Goal: Information Seeking & Learning: Find specific page/section

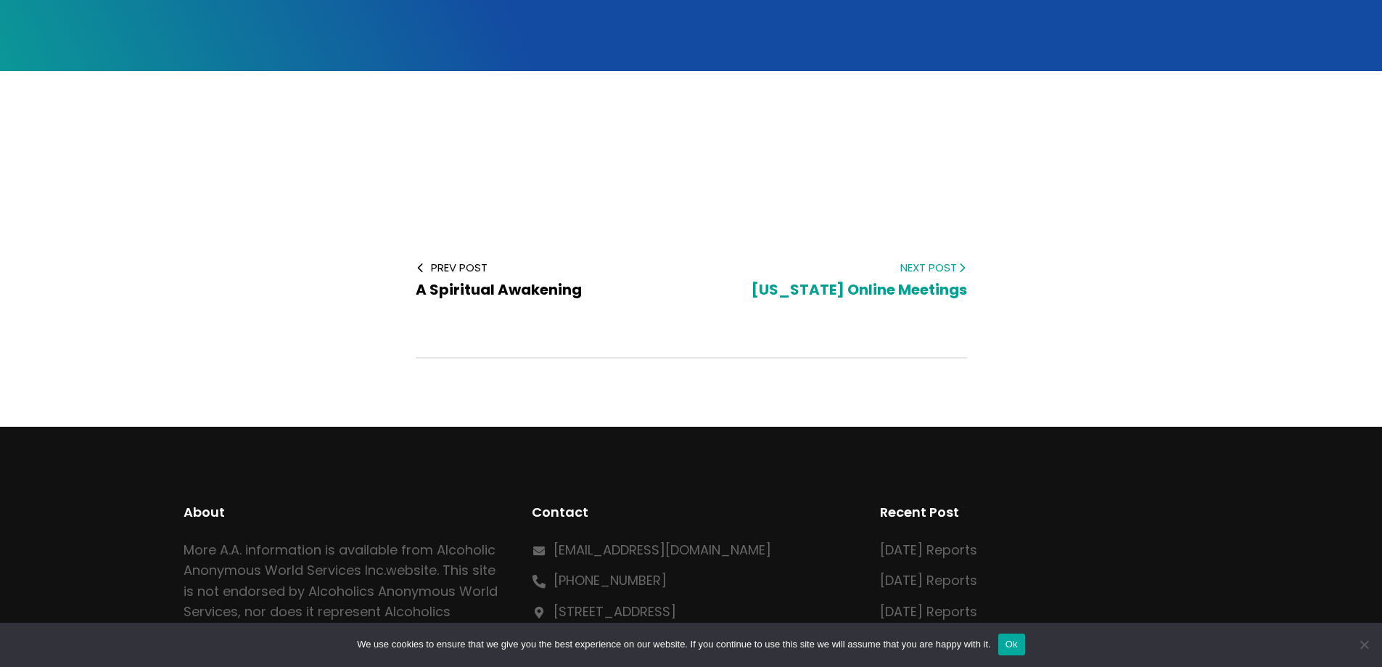
scroll to position [363, 0]
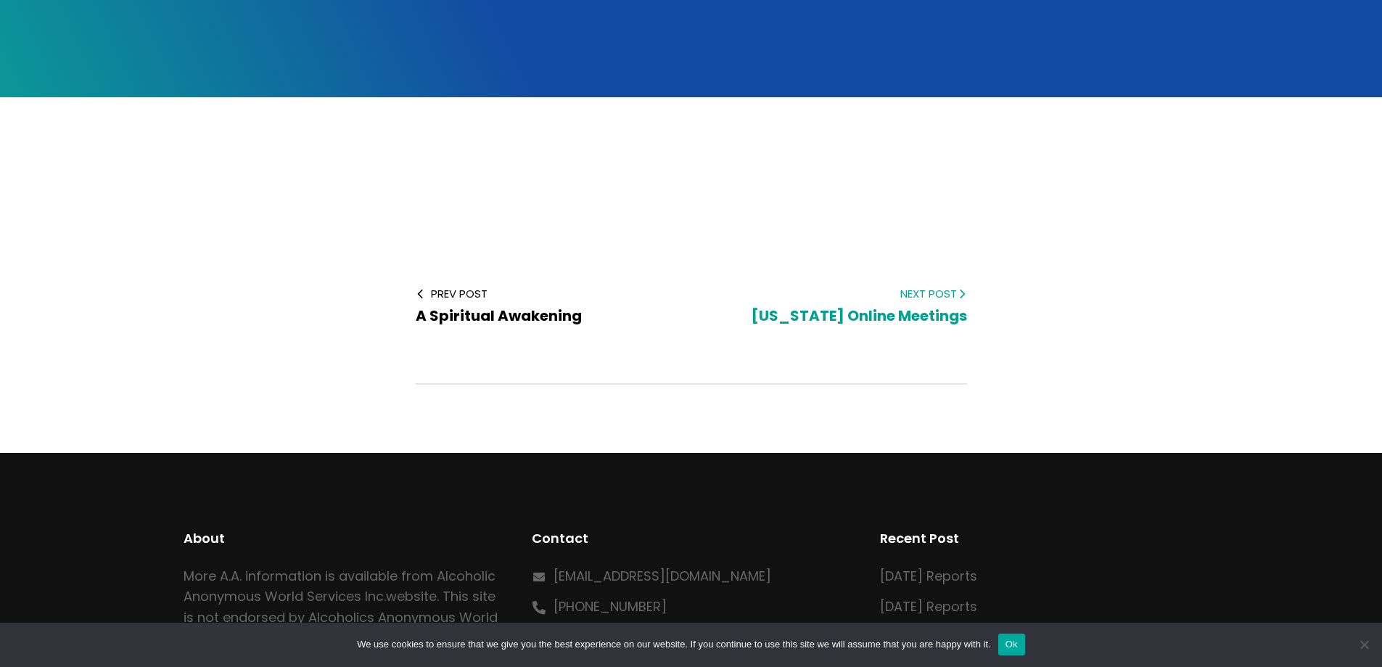
click at [895, 305] on span "Hawaii Online Meetings" at bounding box center [859, 315] width 215 height 20
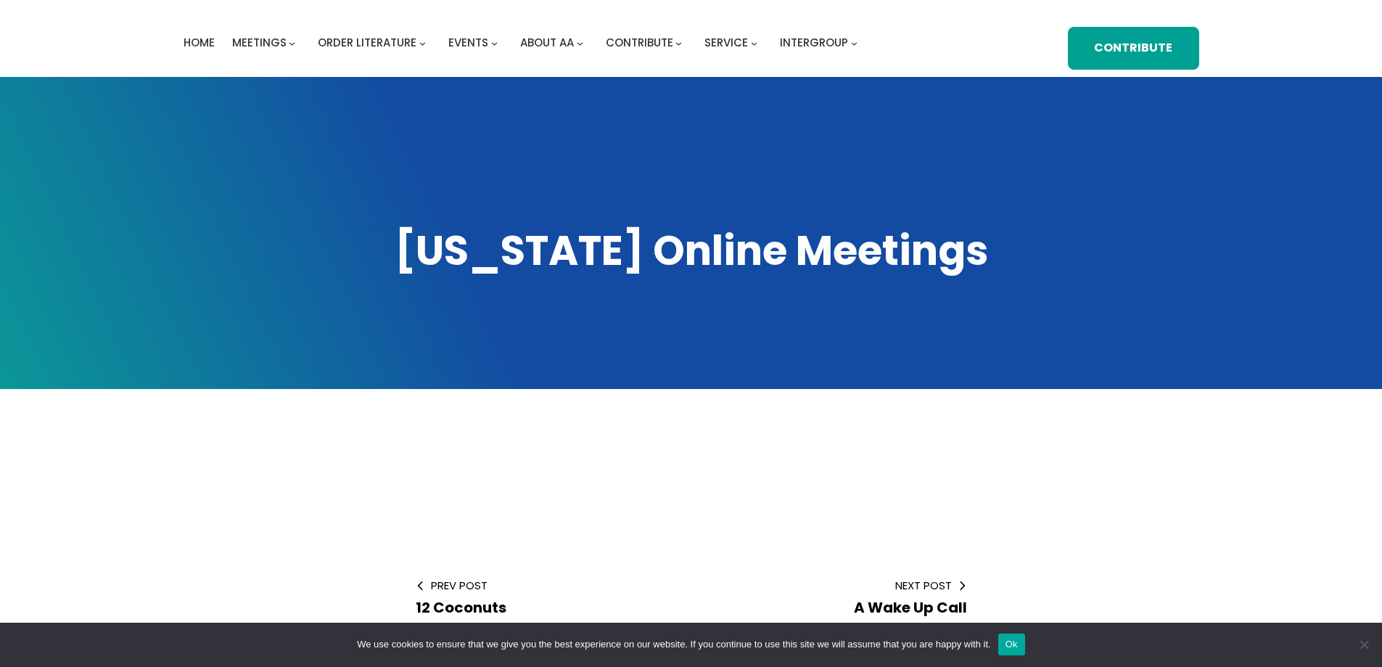
scroll to position [218, 0]
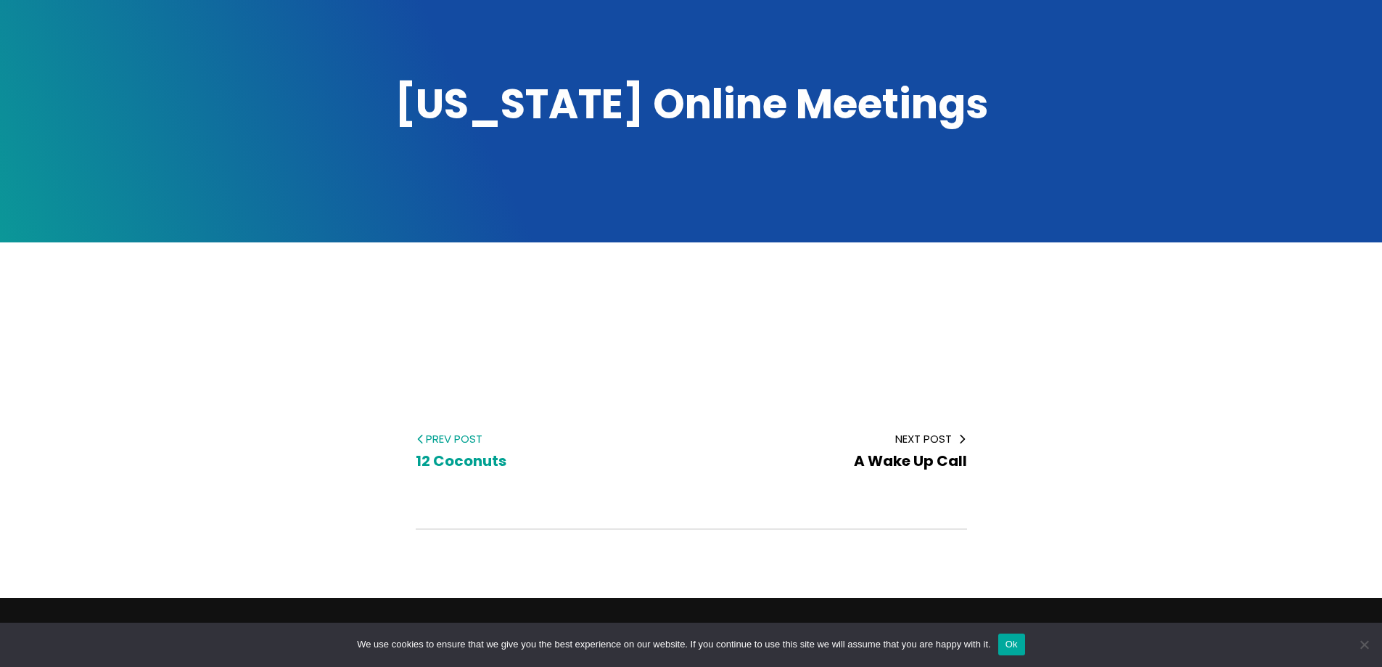
click at [473, 451] on span "12 Coconuts" at bounding box center [461, 461] width 91 height 20
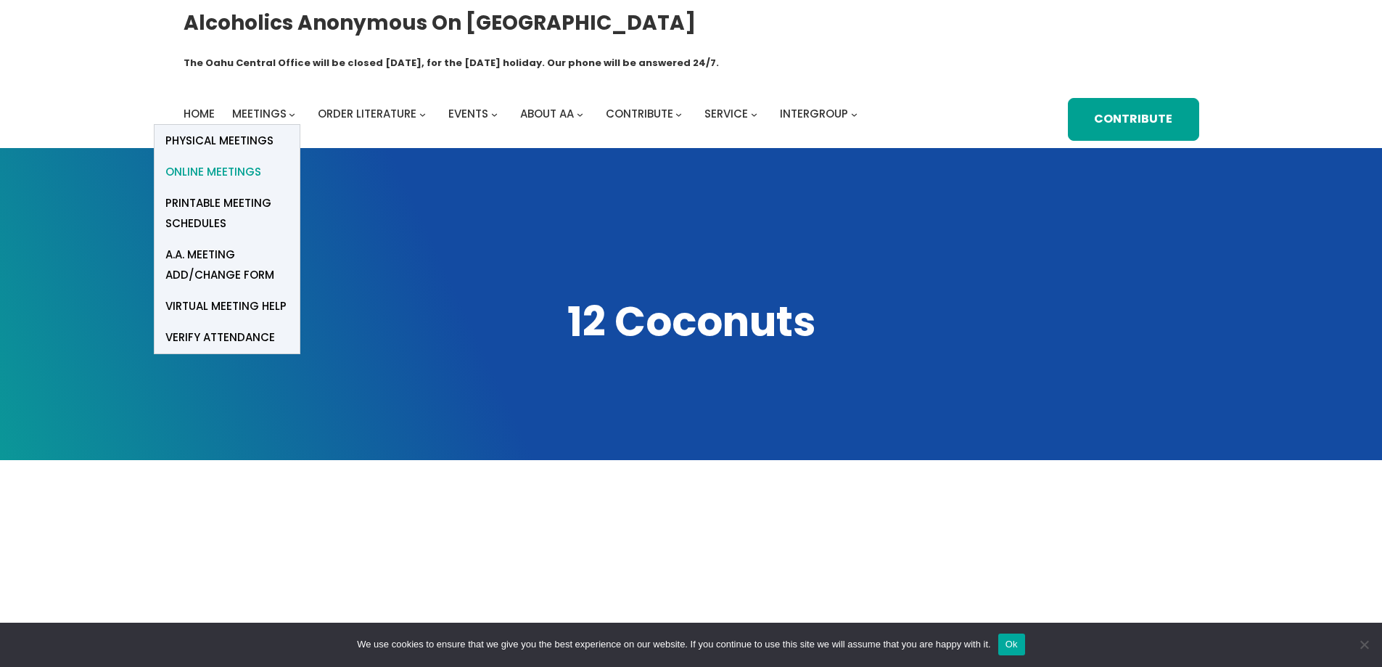
click at [244, 162] on span "Online Meetings" at bounding box center [213, 172] width 96 height 20
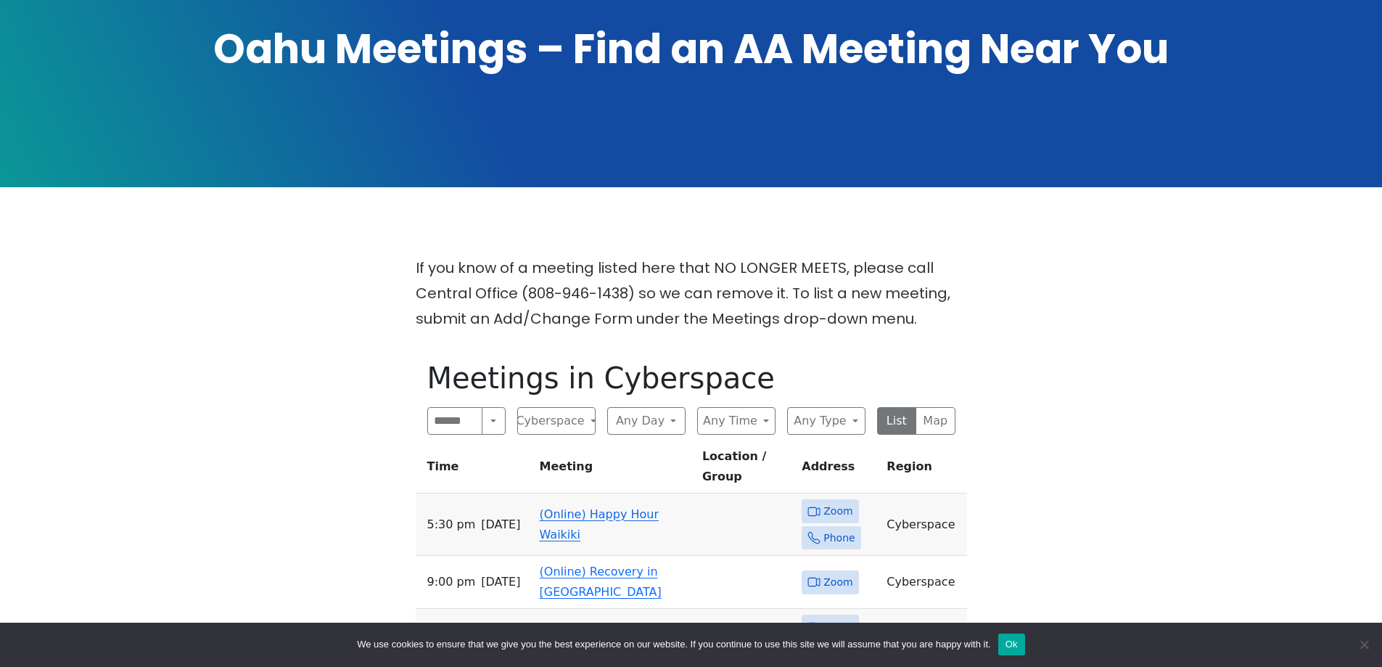
scroll to position [290, 0]
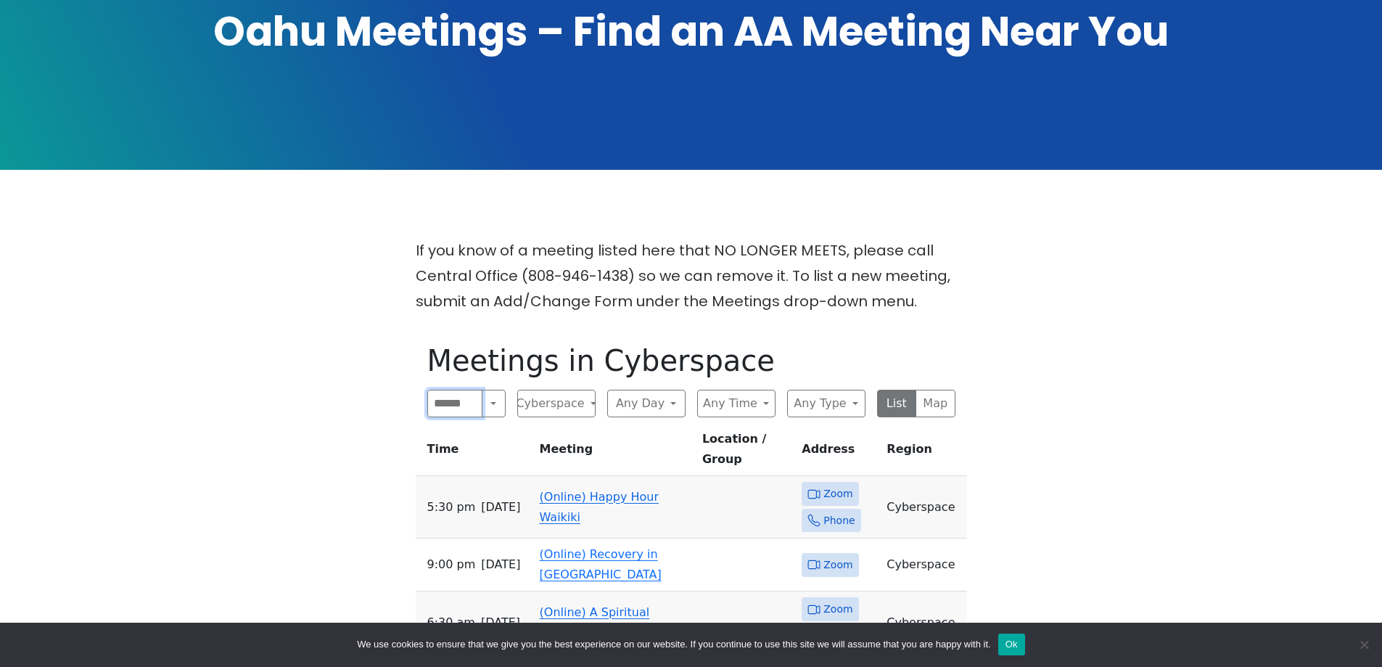
click at [452, 390] on input "Search" at bounding box center [455, 404] width 56 height 28
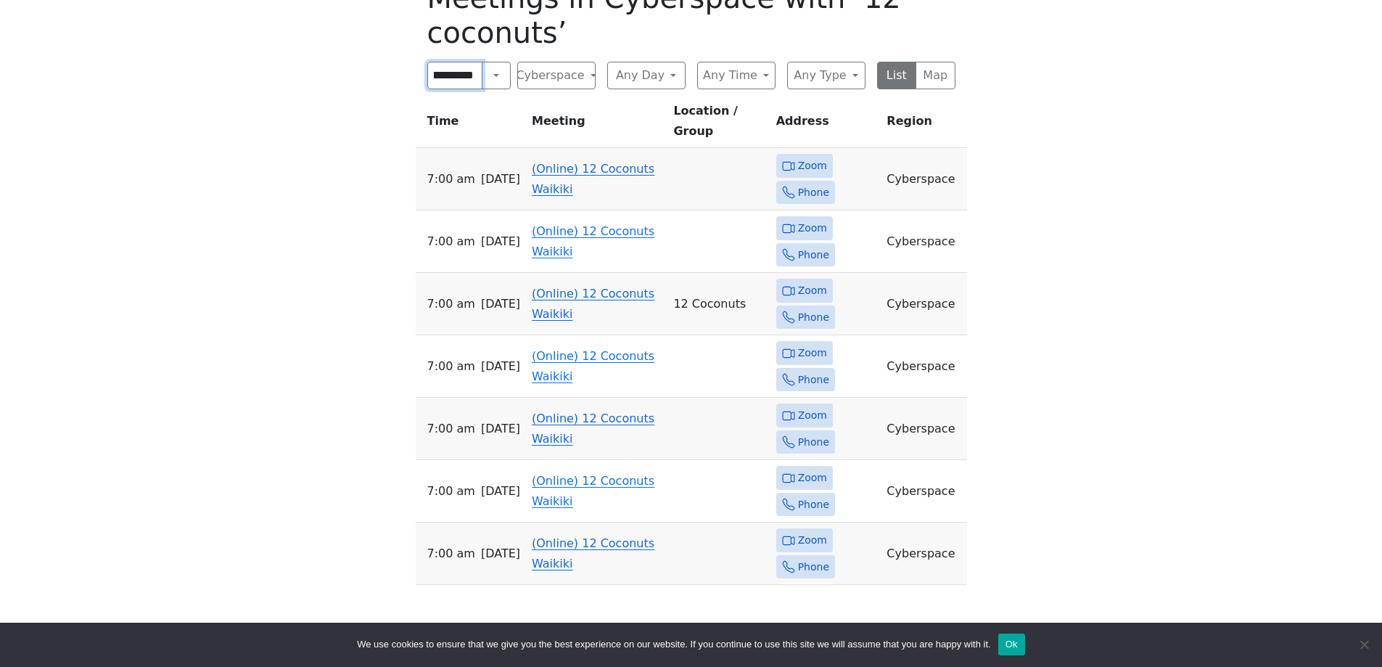
scroll to position [580, 0]
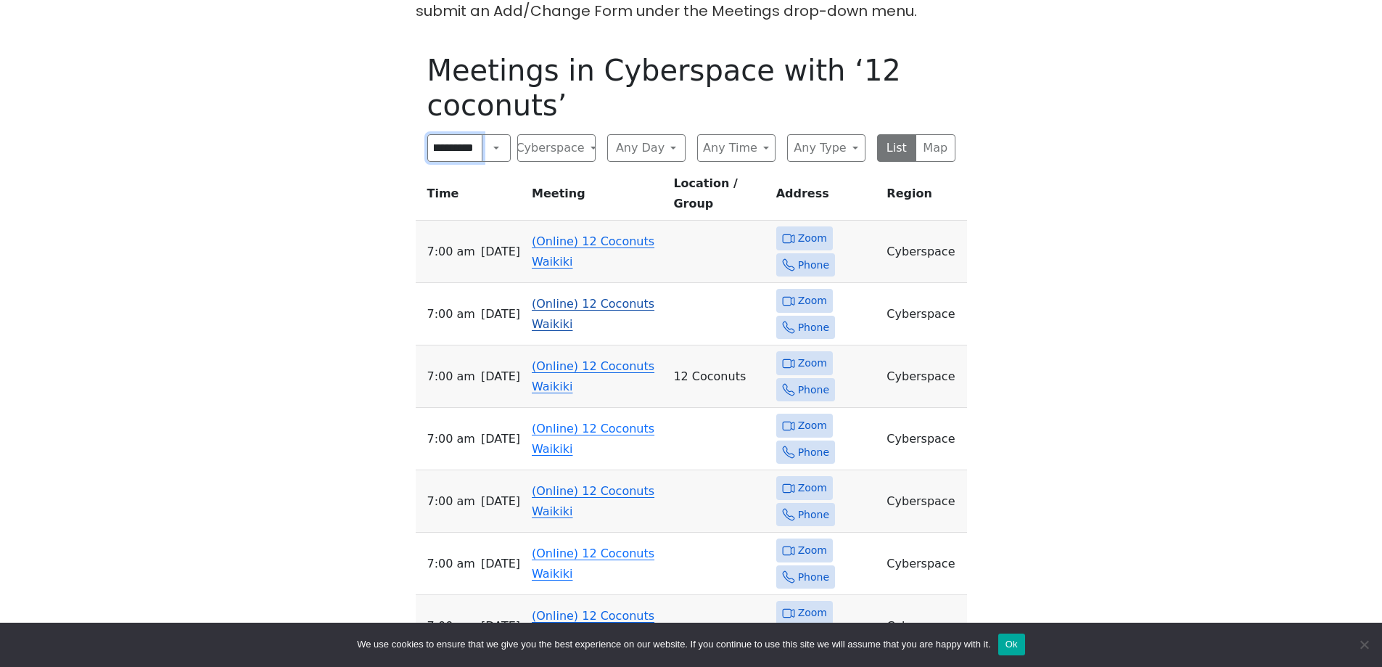
type input "**********"
click at [805, 292] on span "Zoom" at bounding box center [812, 301] width 29 height 18
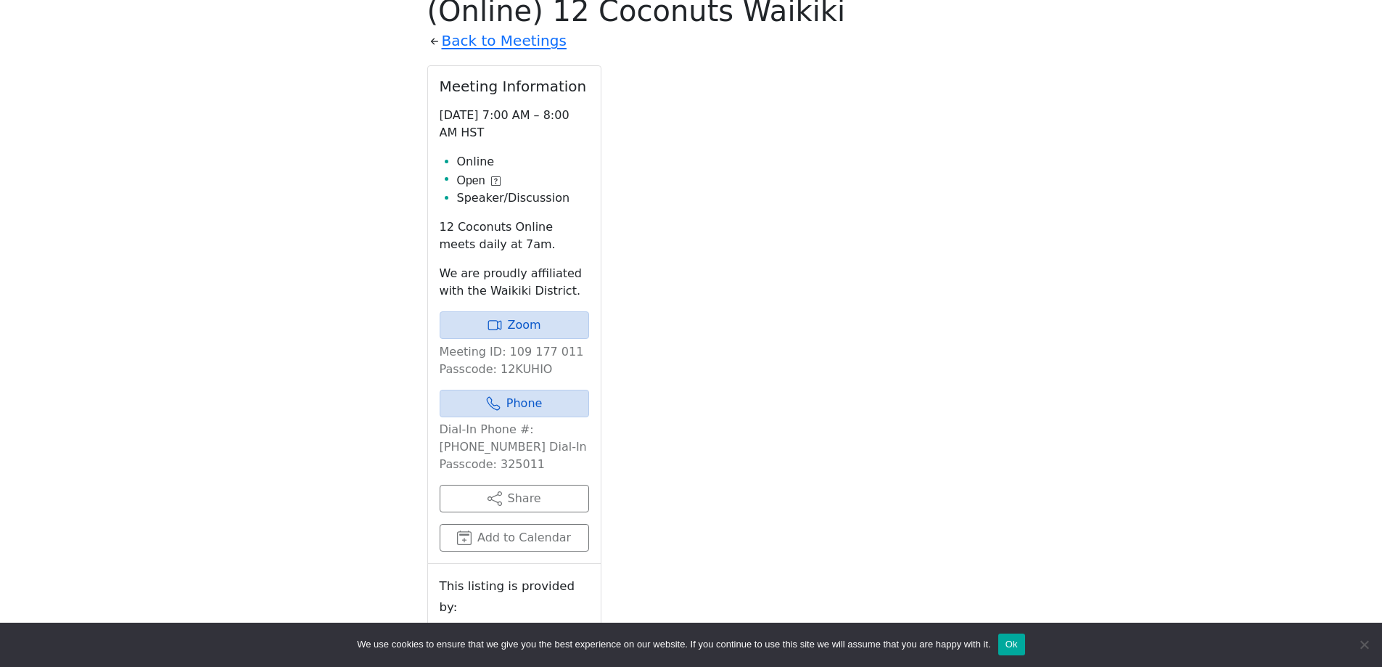
scroll to position [662, 0]
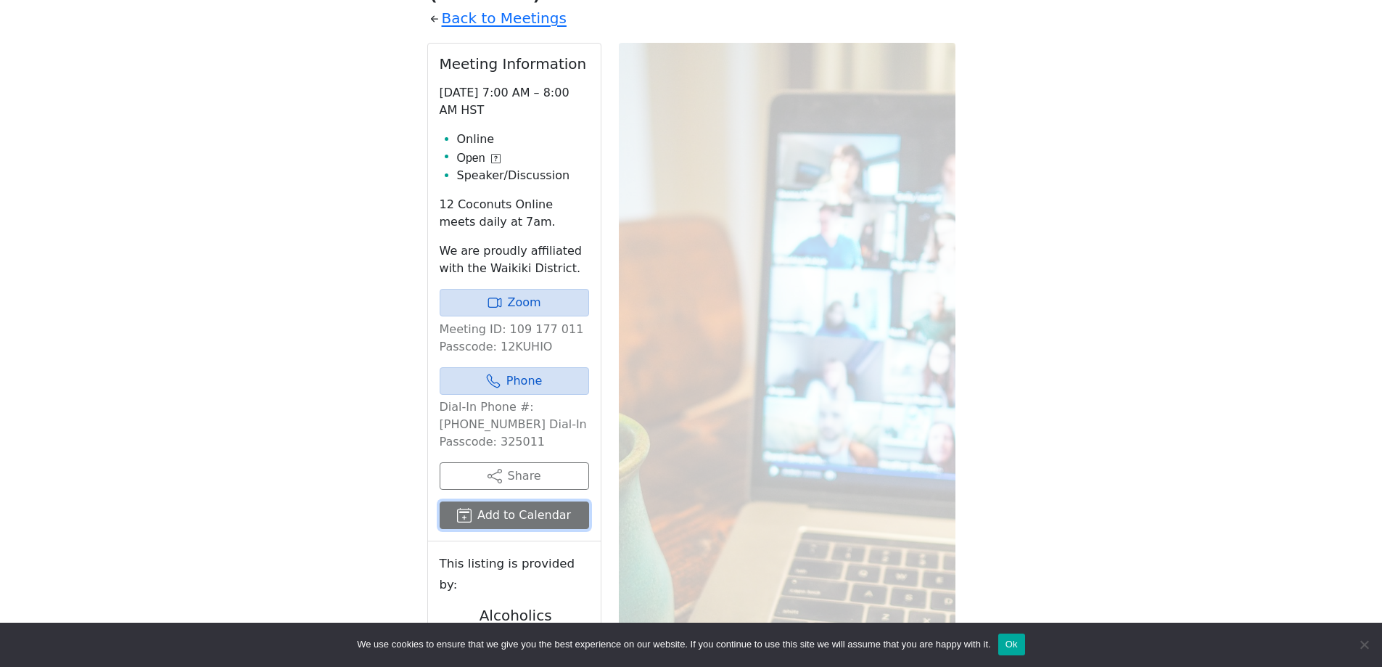
click at [492, 501] on button "Add to Calendar" at bounding box center [514, 515] width 149 height 28
drag, startPoint x: 439, startPoint y: 32, endPoint x: 576, endPoint y: 407, distance: 399.4
click at [576, 407] on div "Meeting Information Saturday 7:00 AM – 8:00 AM HST Online Open Speaker/Discussi…" at bounding box center [514, 293] width 173 height 498
copy div "Meeting Information Saturday 7:00 AM – 8:00 AM HST Online Open Speaker/Discussi…"
click at [358, 208] on div "If you know of a meeting listed here that NO LONGER MEETS, please call Central …" at bounding box center [691, 337] width 1244 height 942
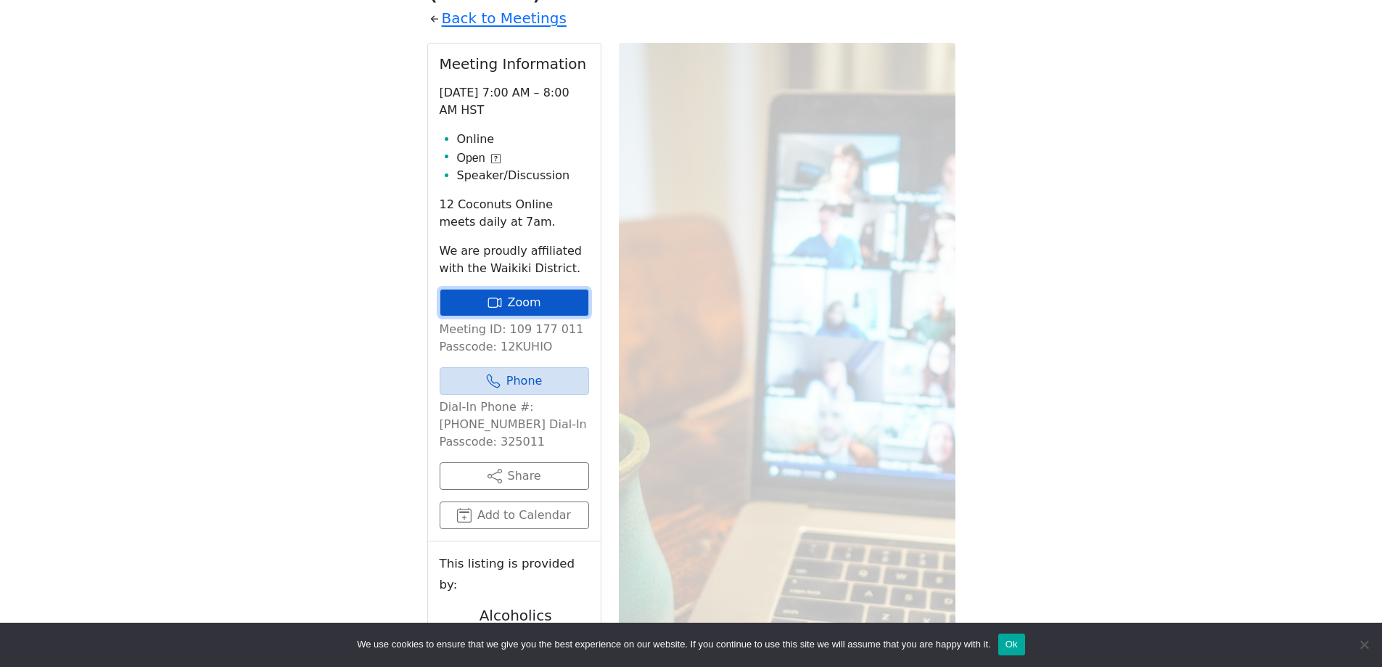
click at [498, 297] on icon at bounding box center [493, 302] width 10 height 10
drag, startPoint x: 230, startPoint y: 0, endPoint x: 1260, endPoint y: 122, distance: 1037.5
click at [1260, 122] on div "If you know of a meeting listed here that NO LONGER MEETS, please call Central …" at bounding box center [691, 337] width 1244 height 942
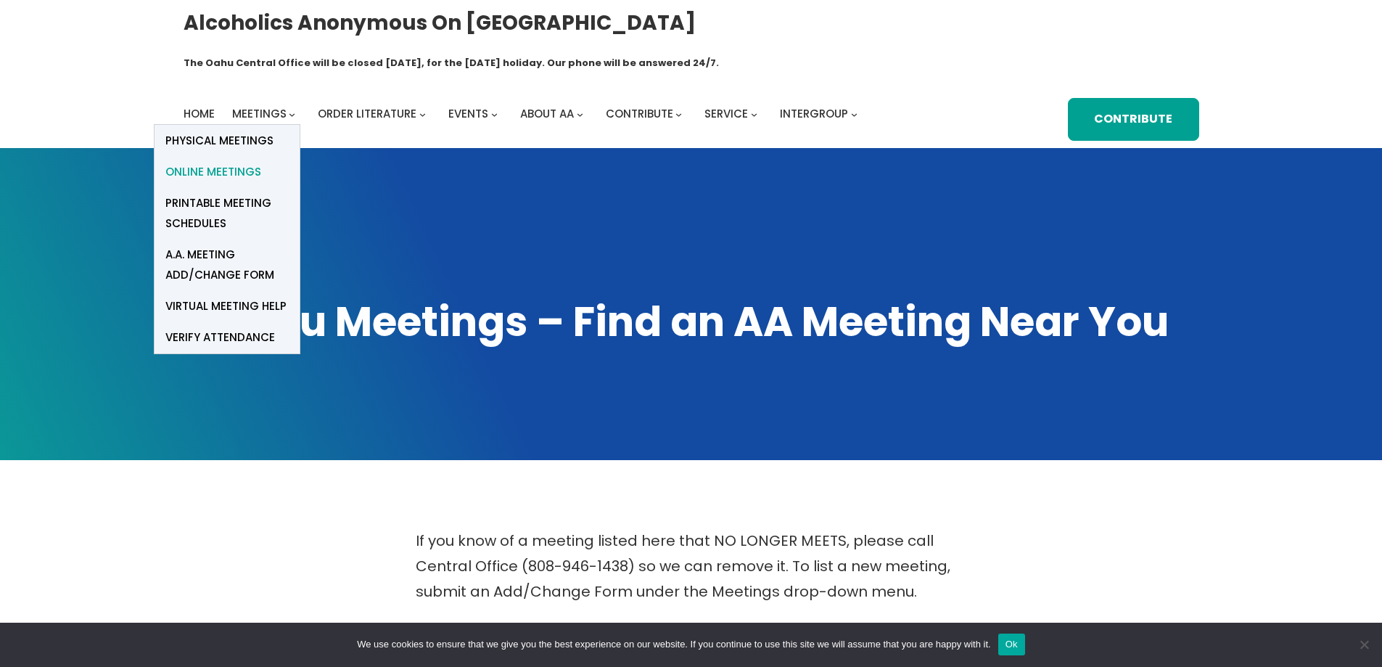
click at [242, 162] on span "Online Meetings" at bounding box center [213, 172] width 96 height 20
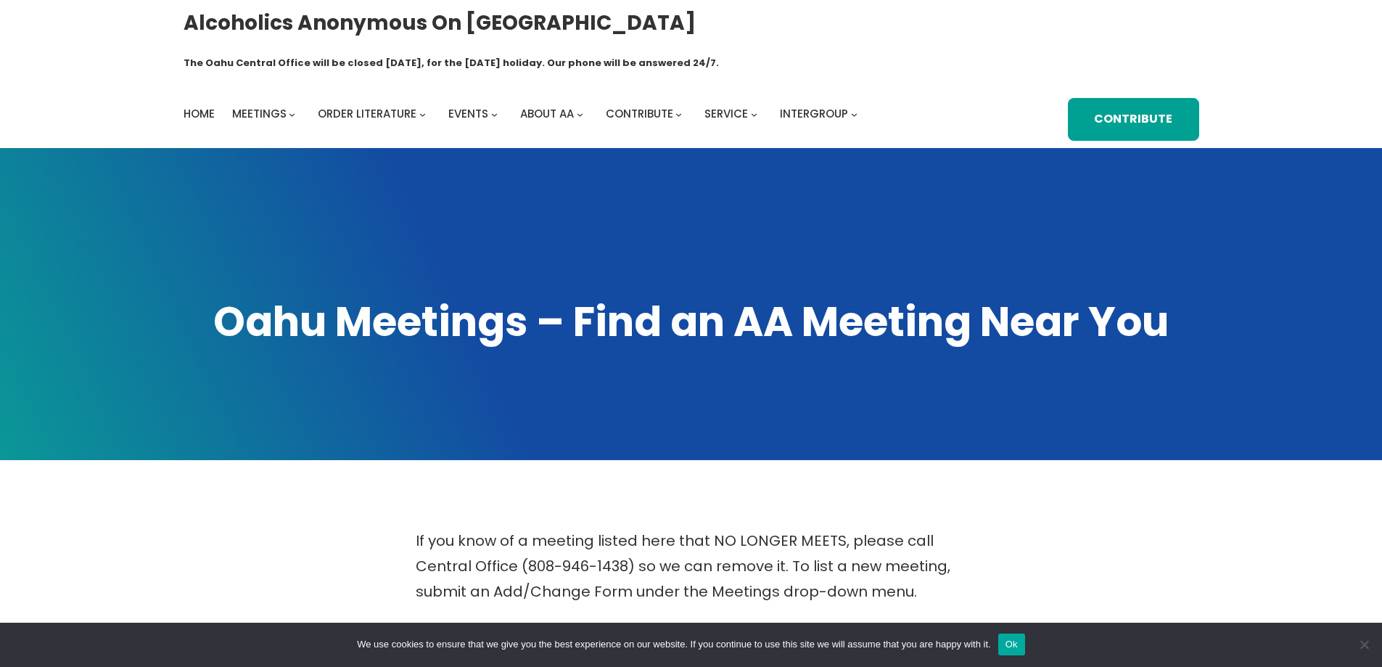
click at [1014, 642] on button "Ok" at bounding box center [1011, 644] width 27 height 22
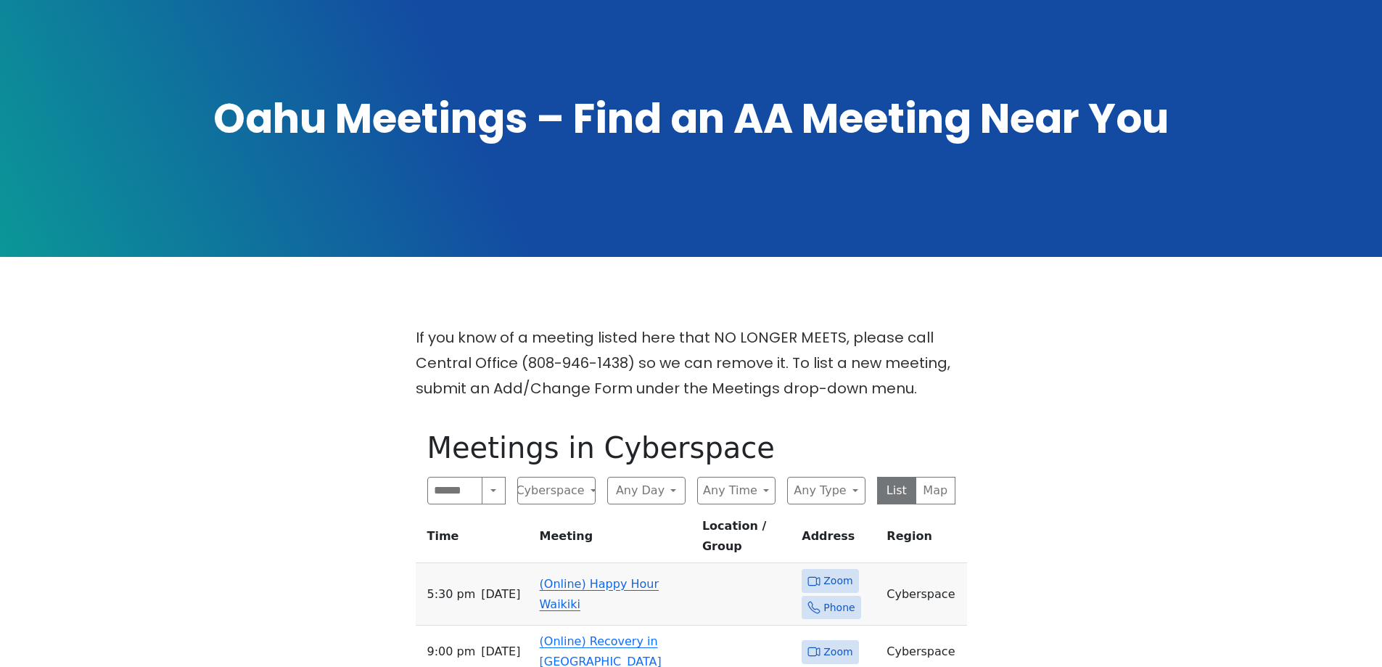
scroll to position [218, 0]
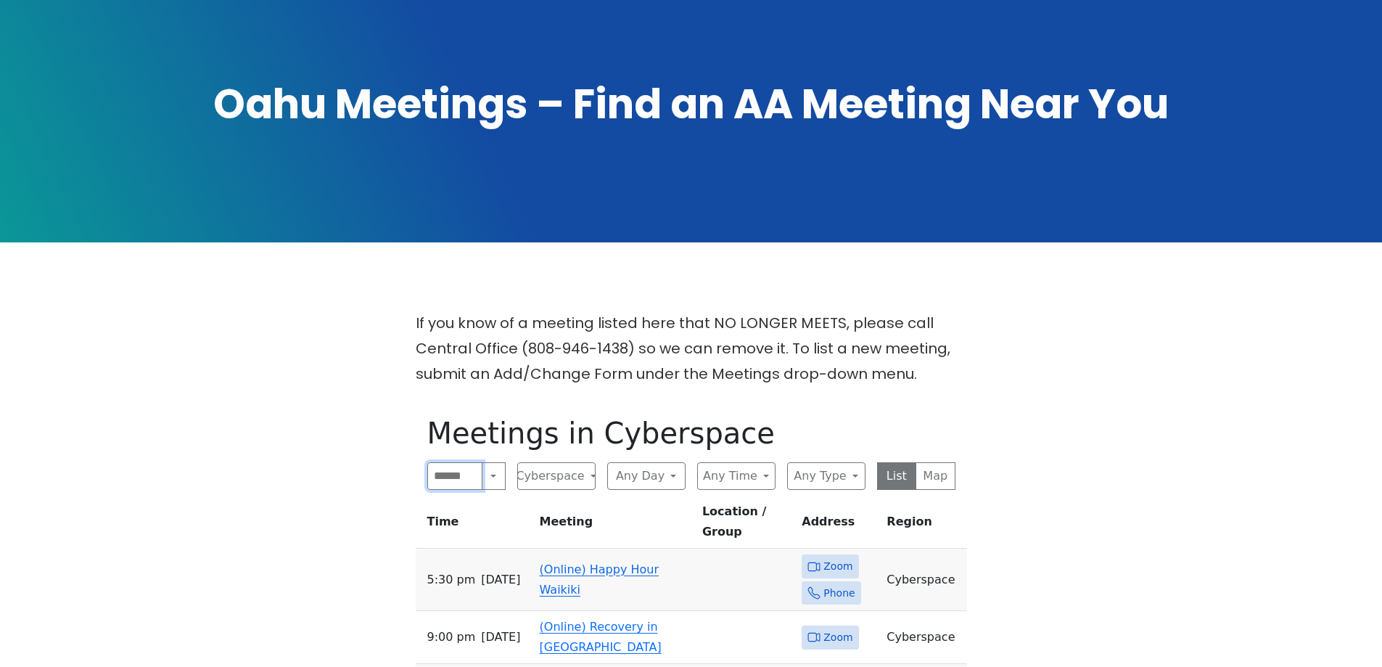
click at [456, 462] on input "Search" at bounding box center [455, 476] width 56 height 28
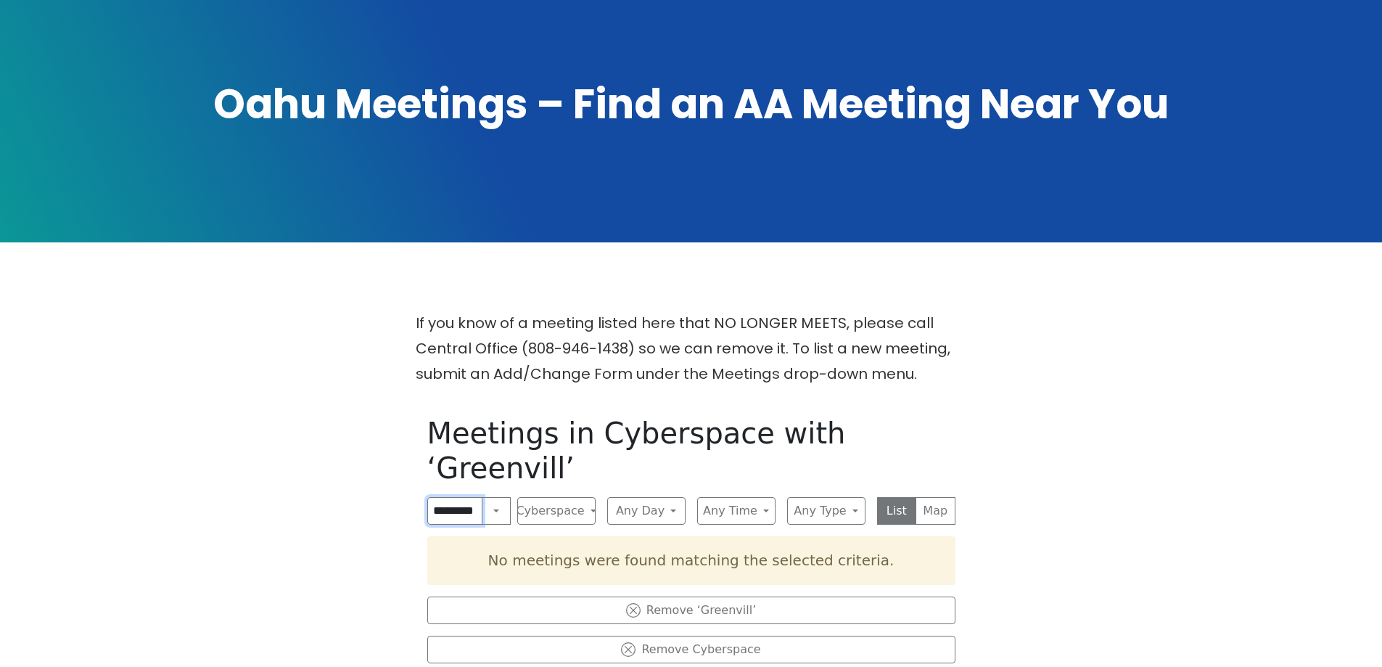
scroll to position [0, 11]
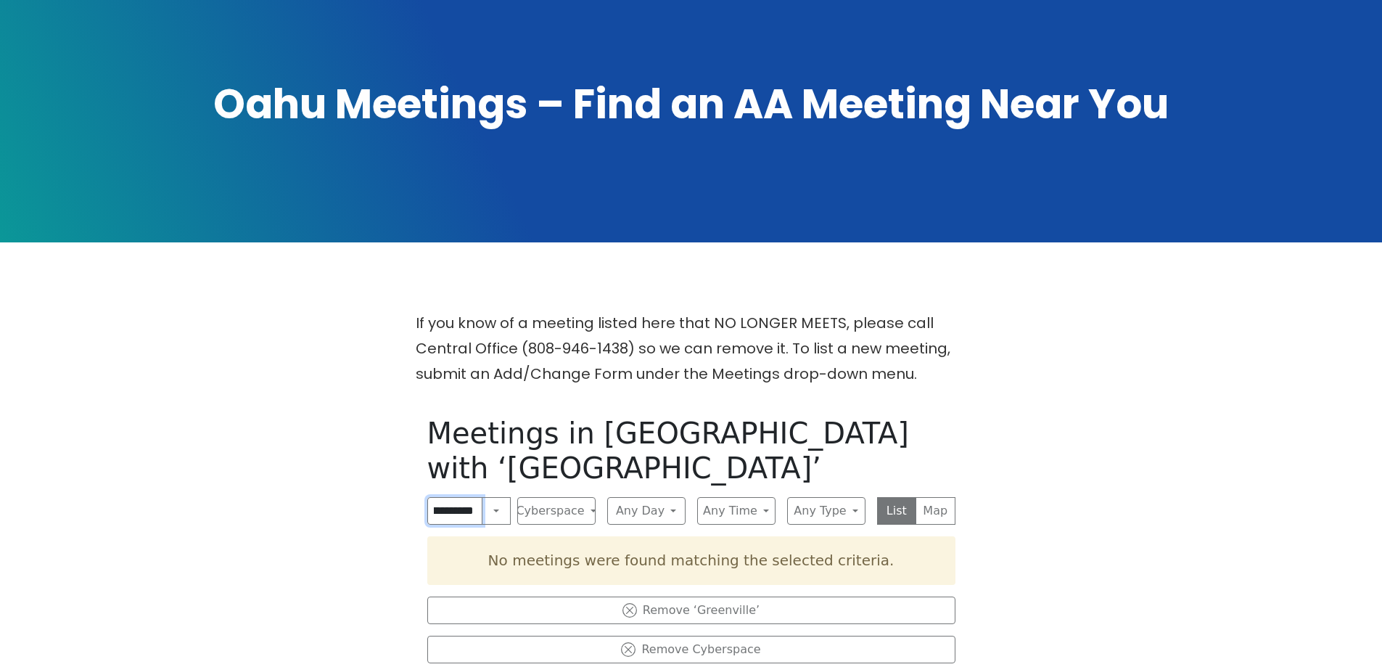
type input "**********"
click input "submit" at bounding box center [0, 0] width 0 height 0
click at [591, 497] on button "Cyberspace" at bounding box center [556, 511] width 78 height 28
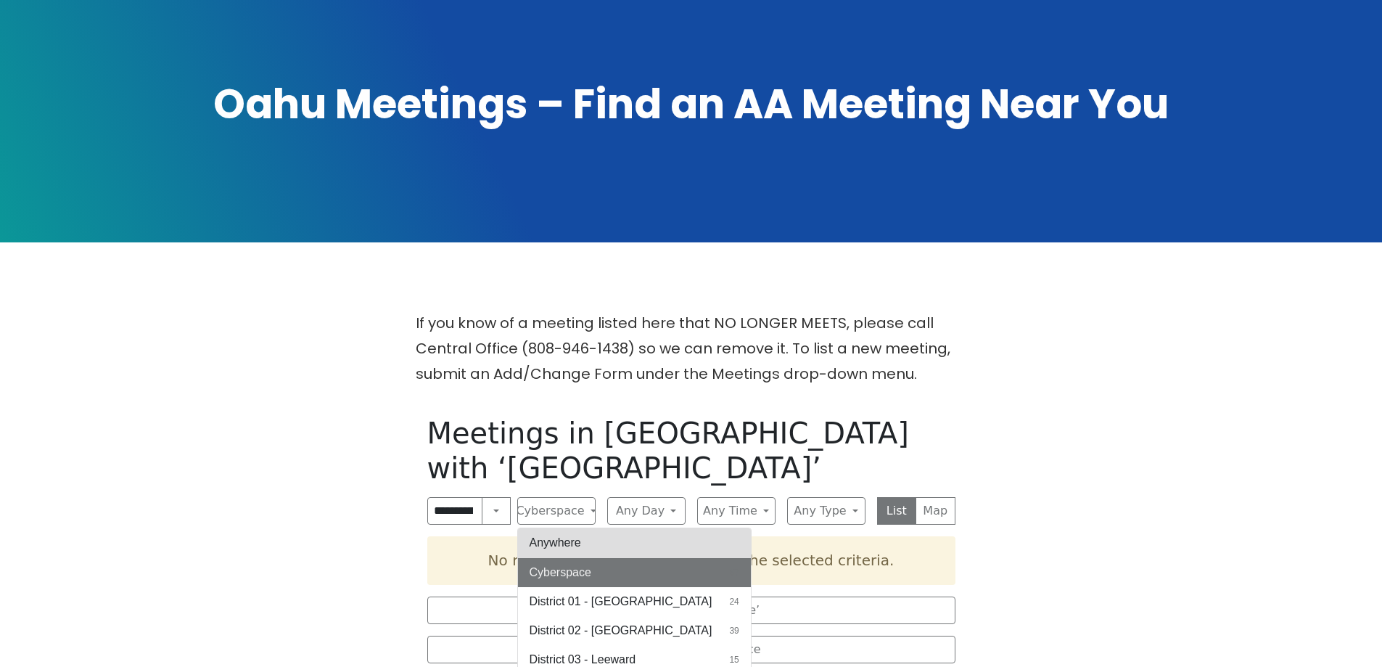
click at [580, 528] on button "Anywhere" at bounding box center [634, 542] width 233 height 29
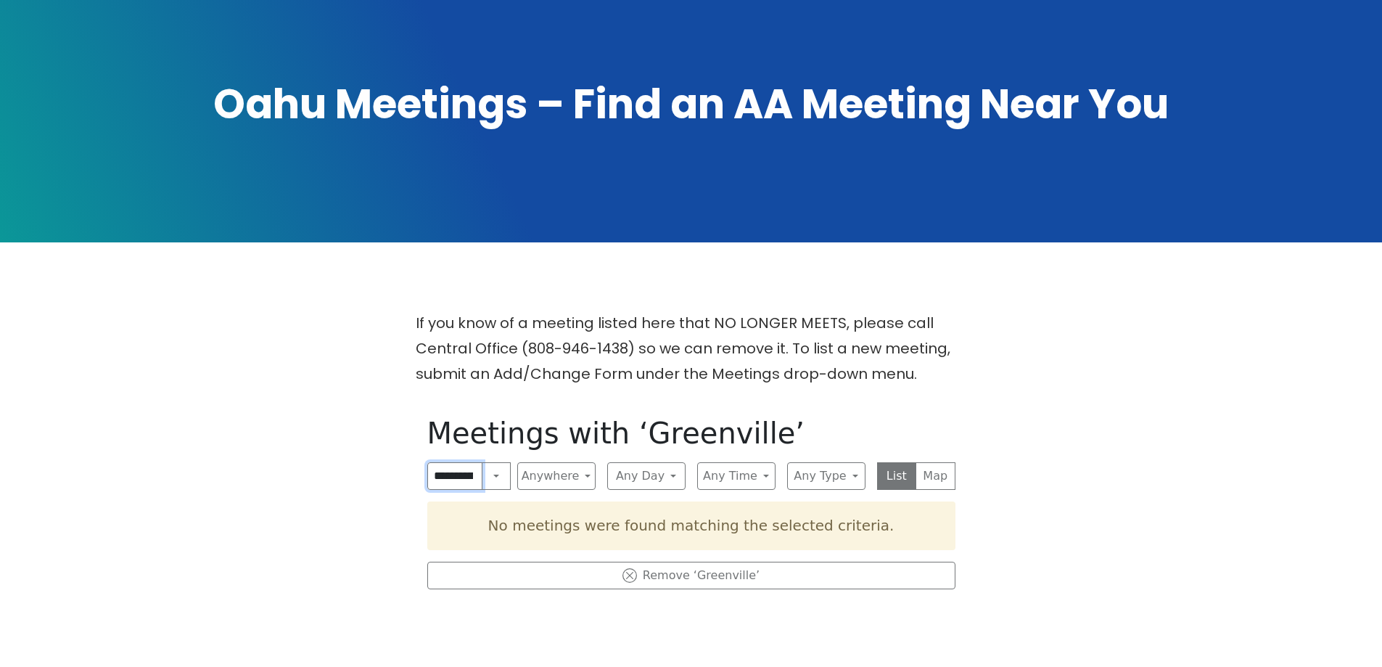
click at [451, 462] on input "**********" at bounding box center [455, 476] width 56 height 28
drag, startPoint x: 434, startPoint y: 446, endPoint x: 513, endPoint y: 446, distance: 79.1
click at [513, 462] on div "**********" at bounding box center [691, 476] width 528 height 28
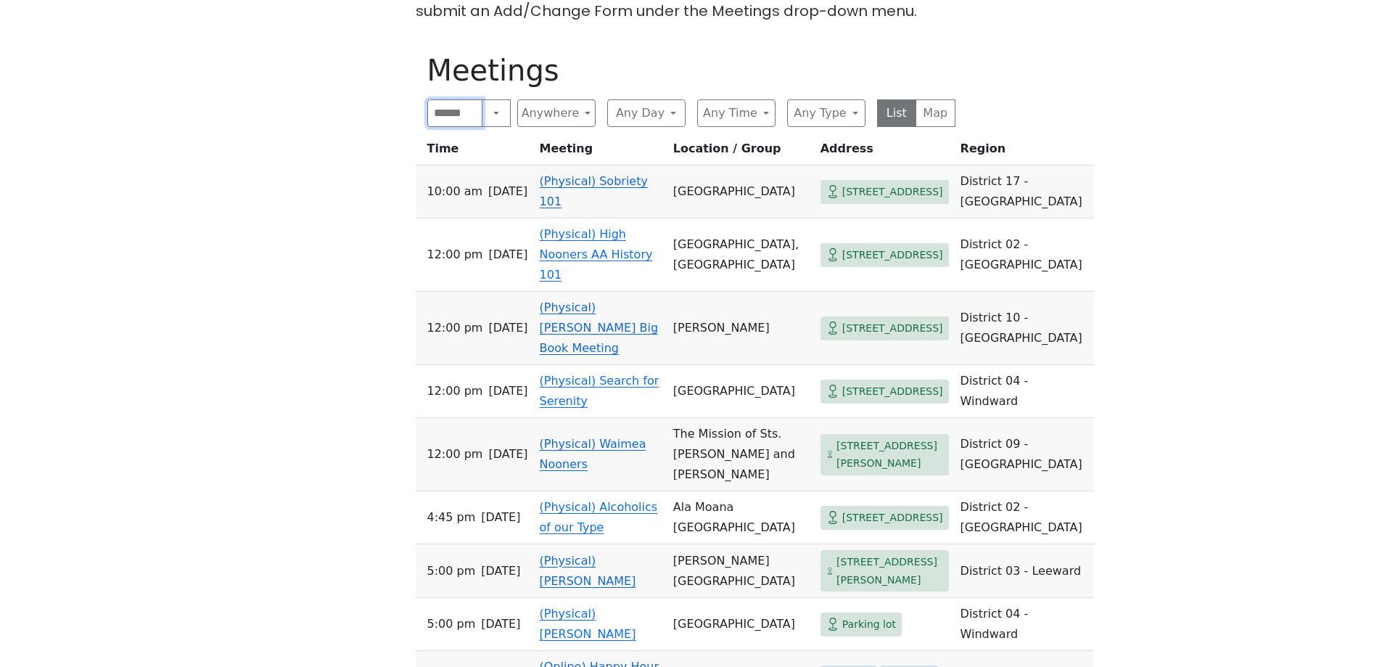
scroll to position [218, 0]
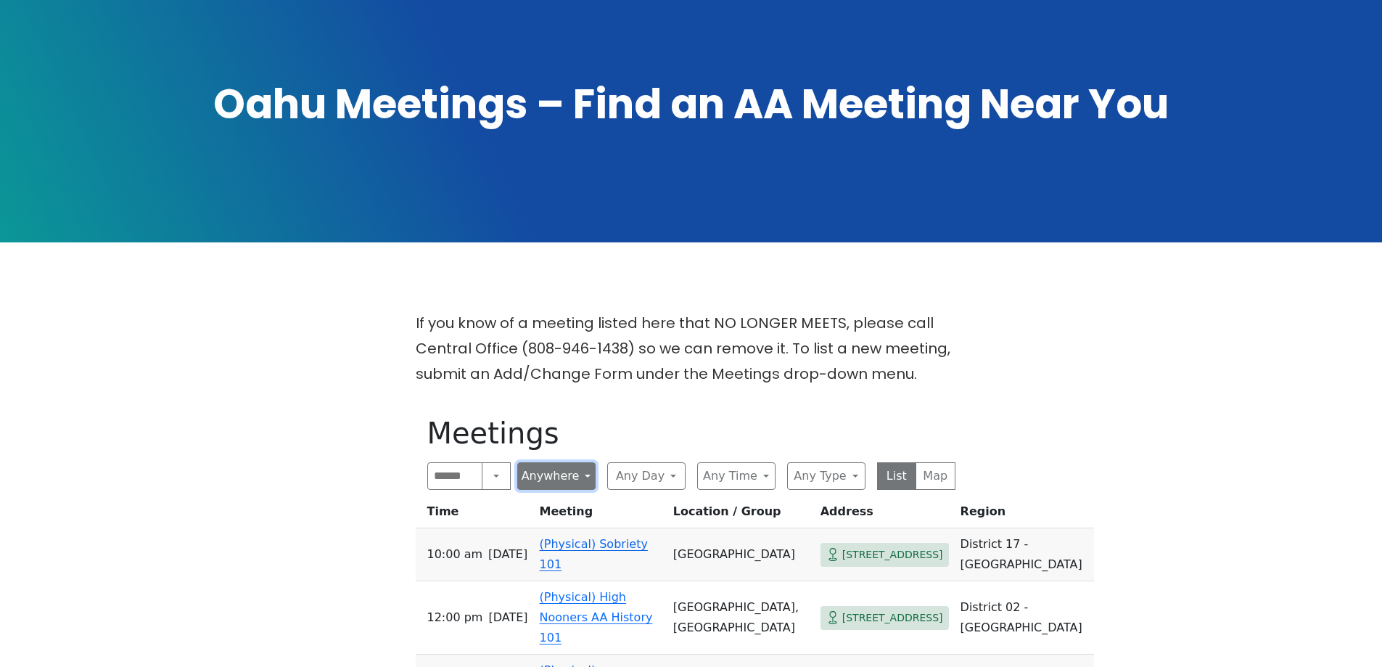
click at [541, 462] on button "Anywhere" at bounding box center [556, 476] width 78 height 28
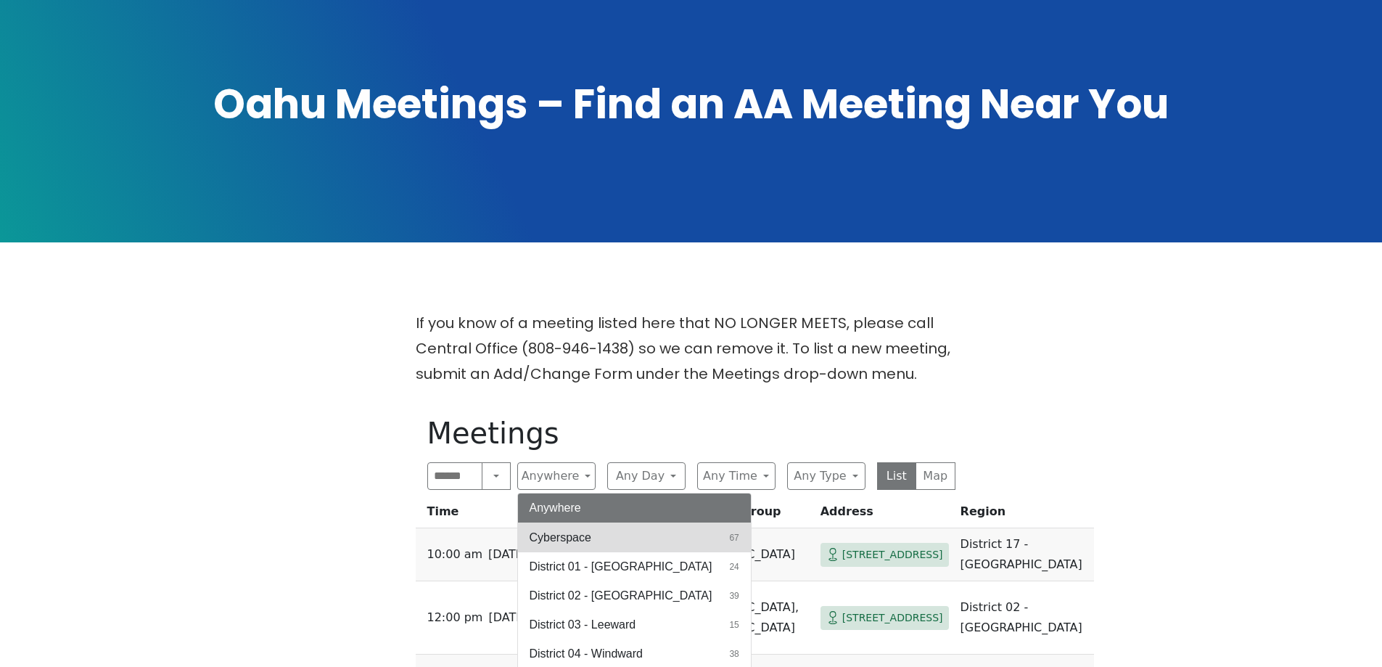
click at [546, 529] on span "Cyberspace" at bounding box center [561, 537] width 62 height 17
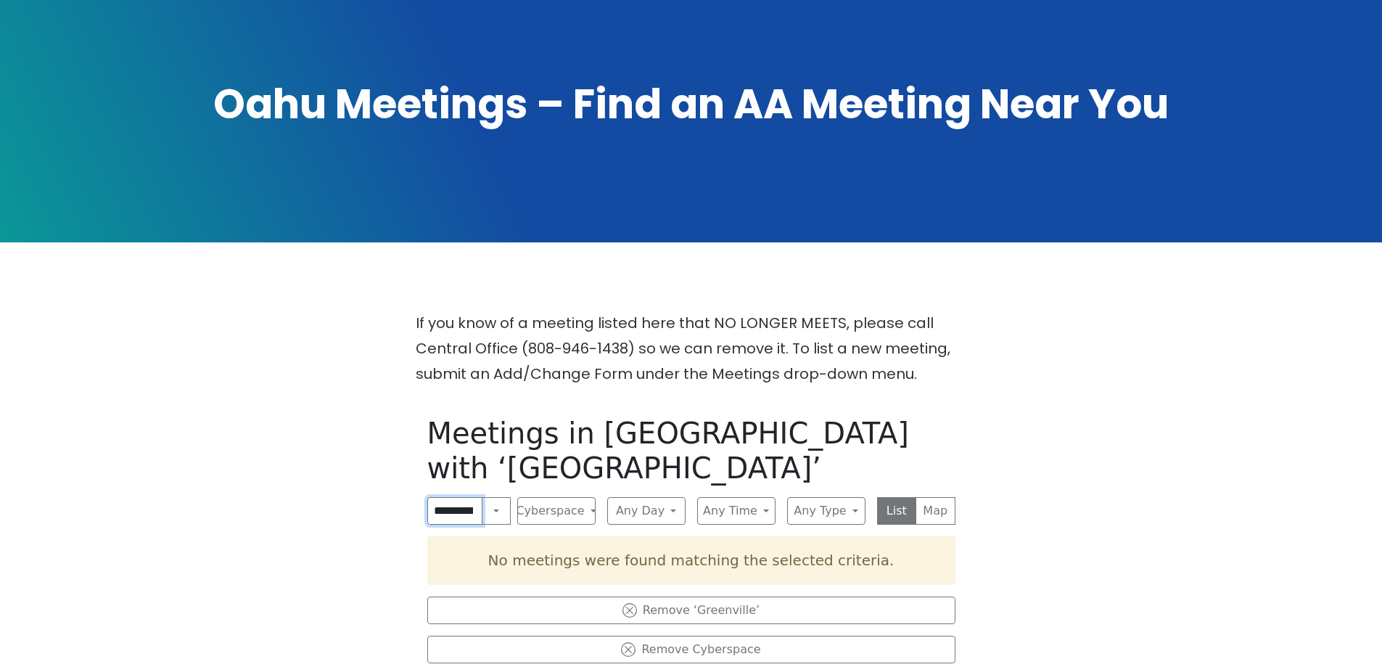
click at [469, 497] on input "**********" at bounding box center [455, 511] width 56 height 28
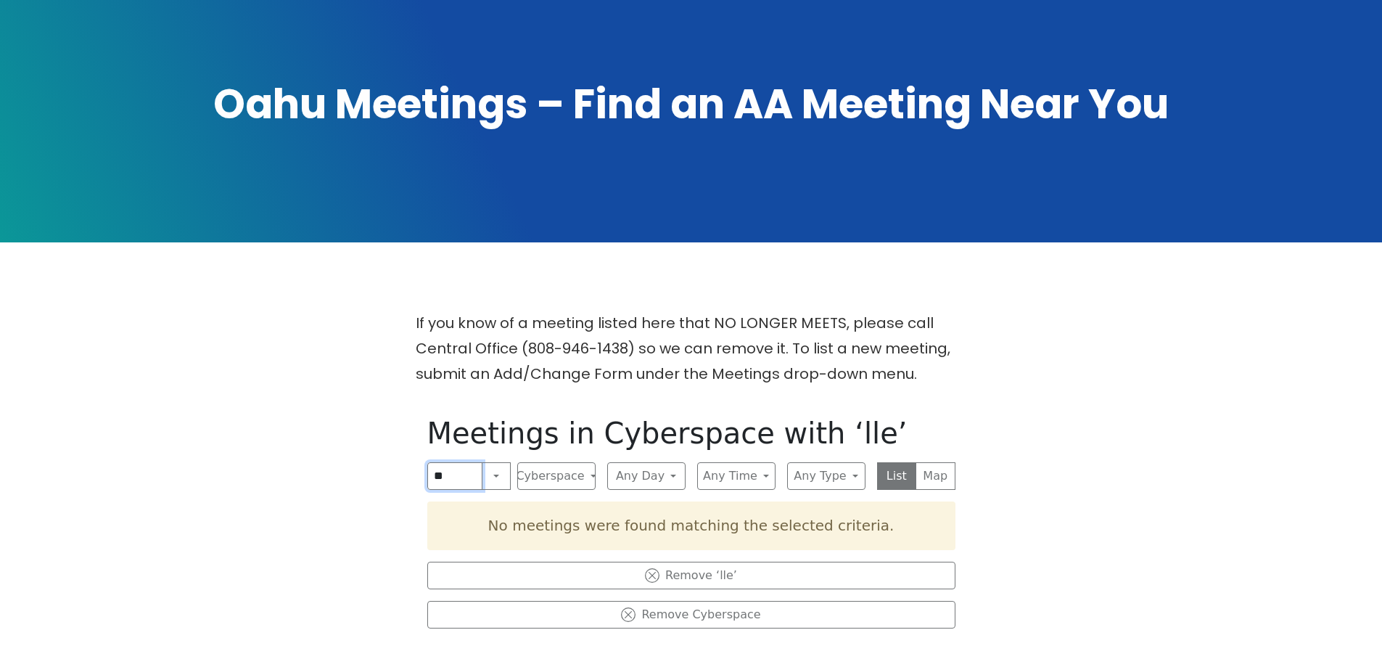
type input "*"
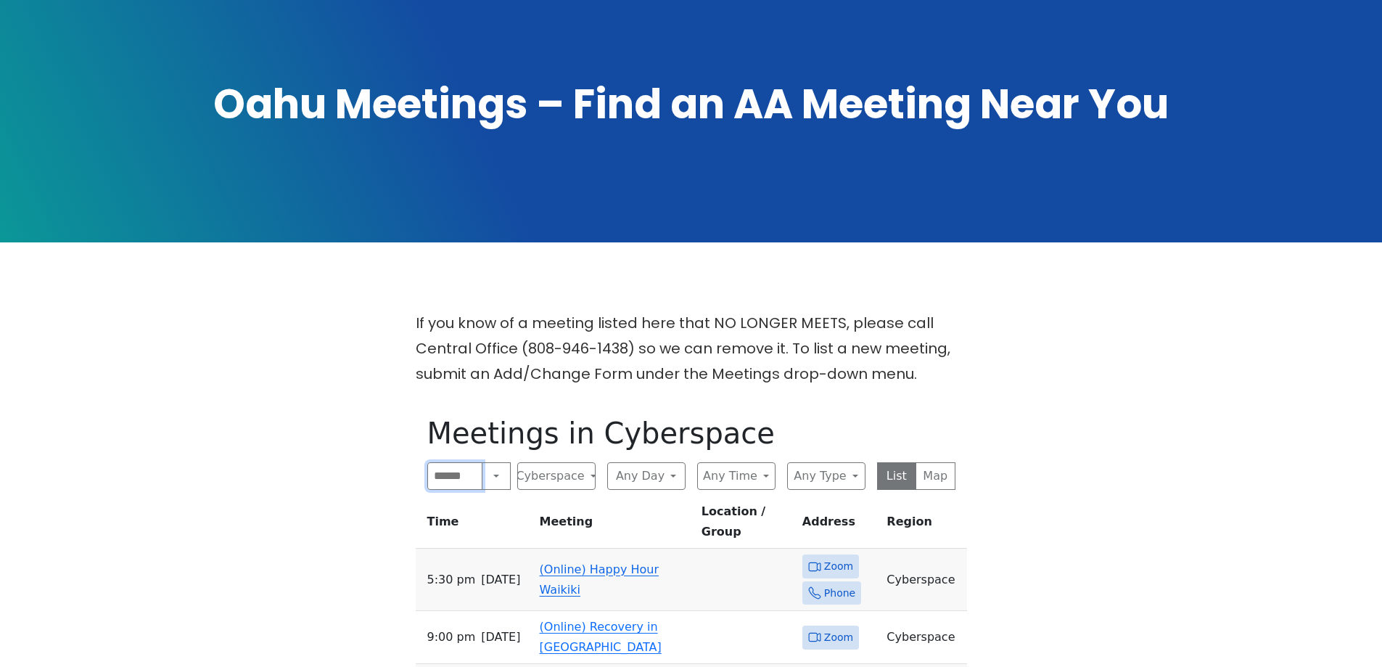
type input "*"
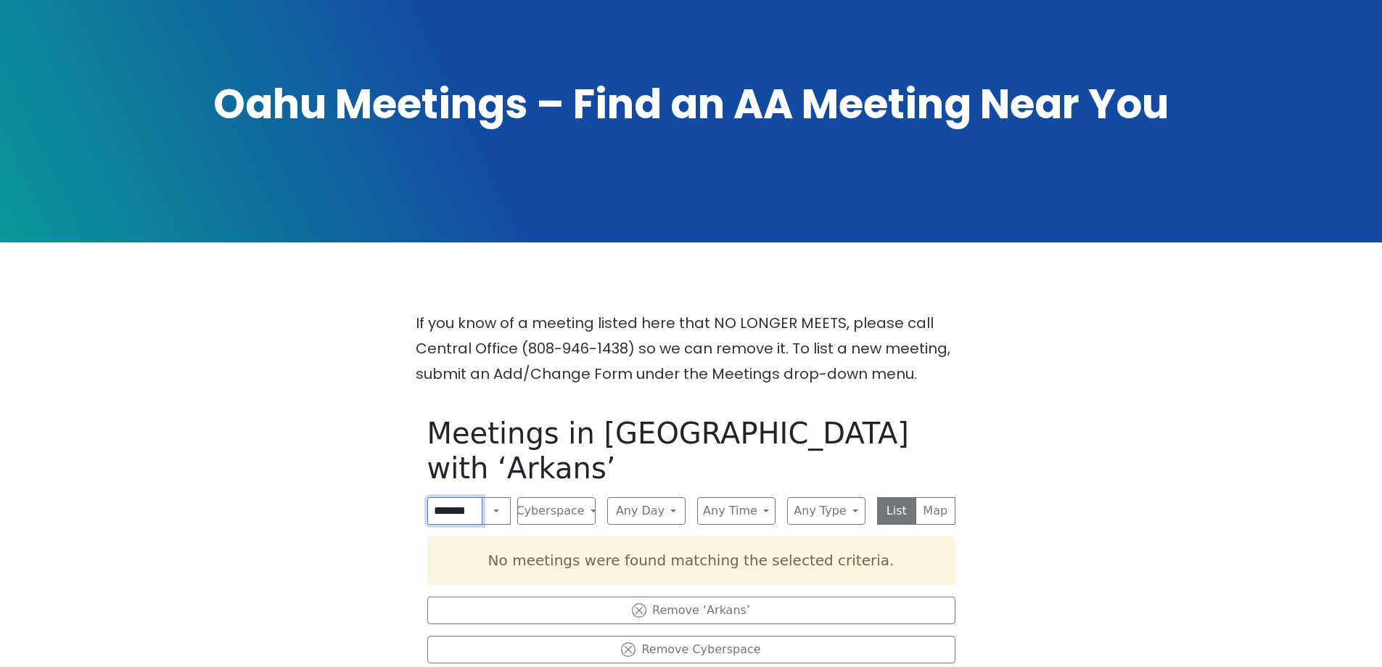
scroll to position [0, 6]
type input "*"
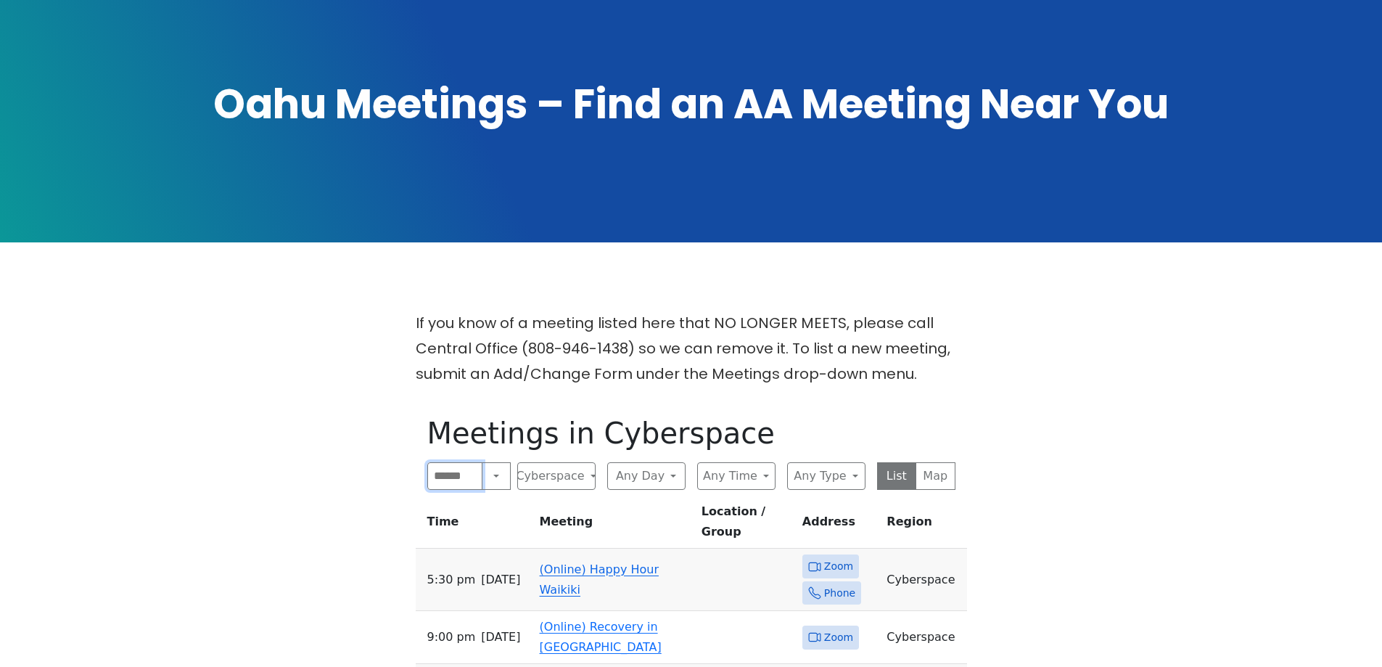
type input "*"
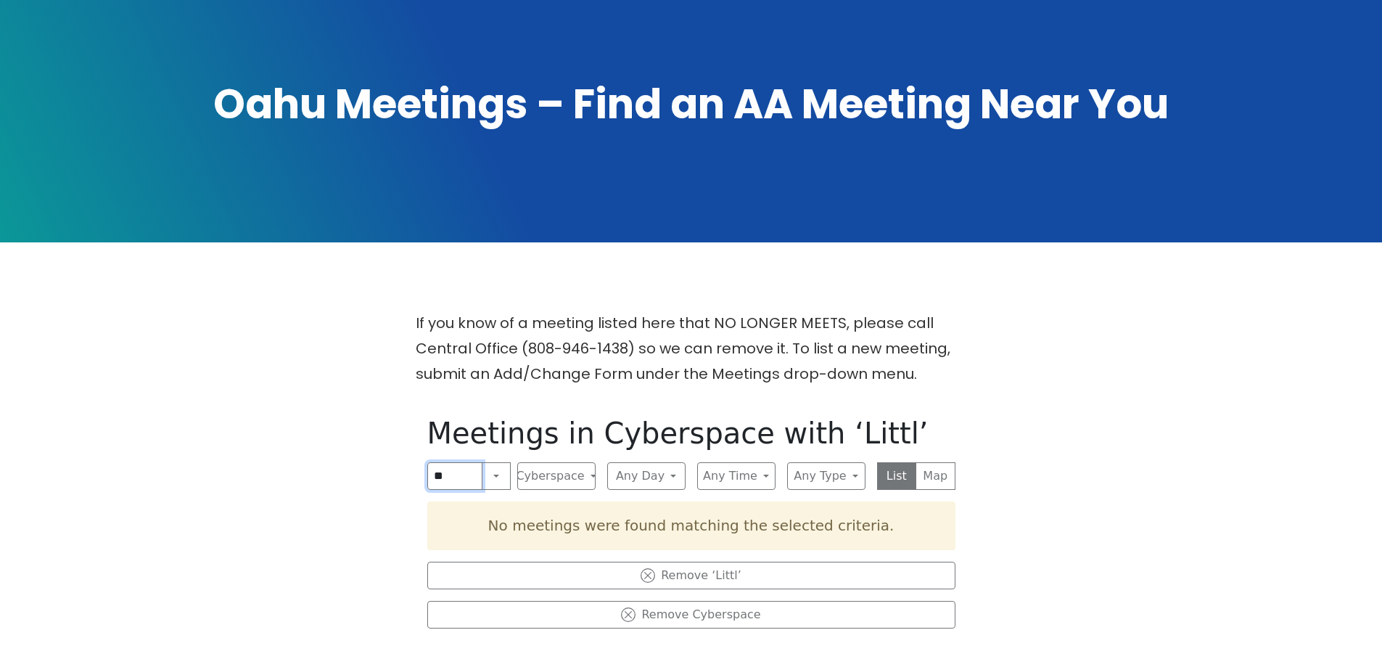
type input "*"
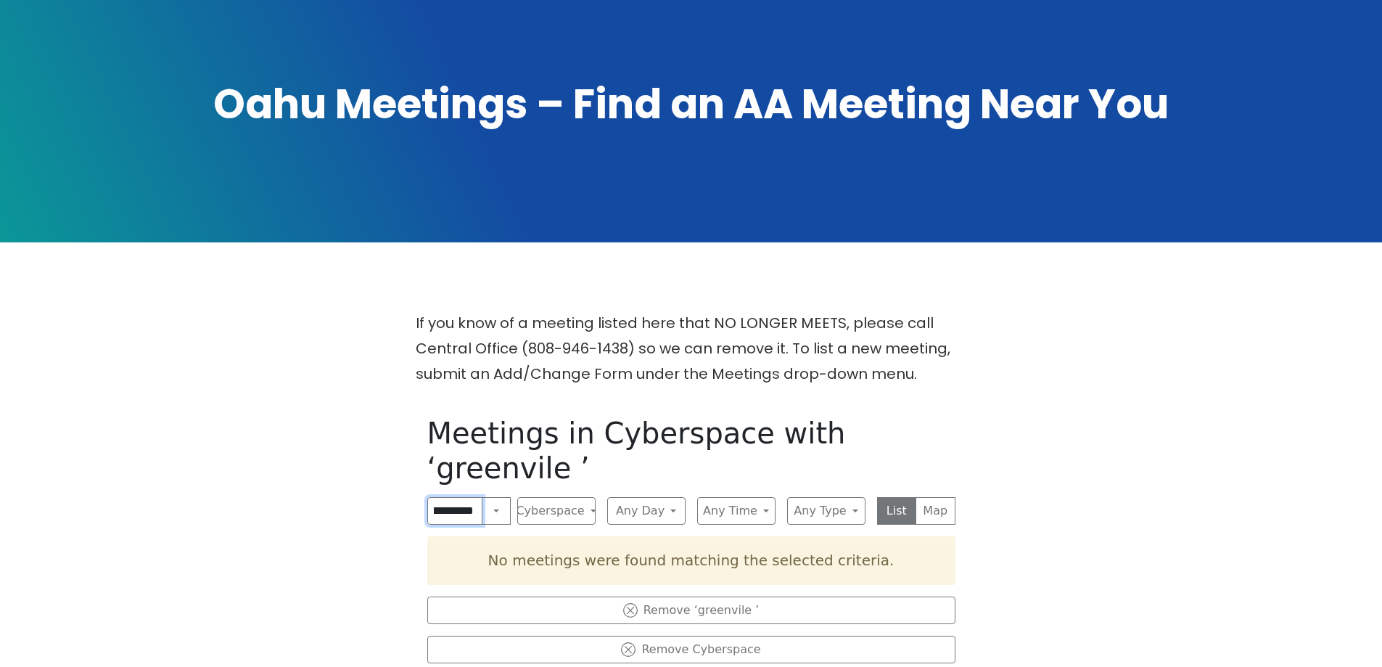
scroll to position [0, 13]
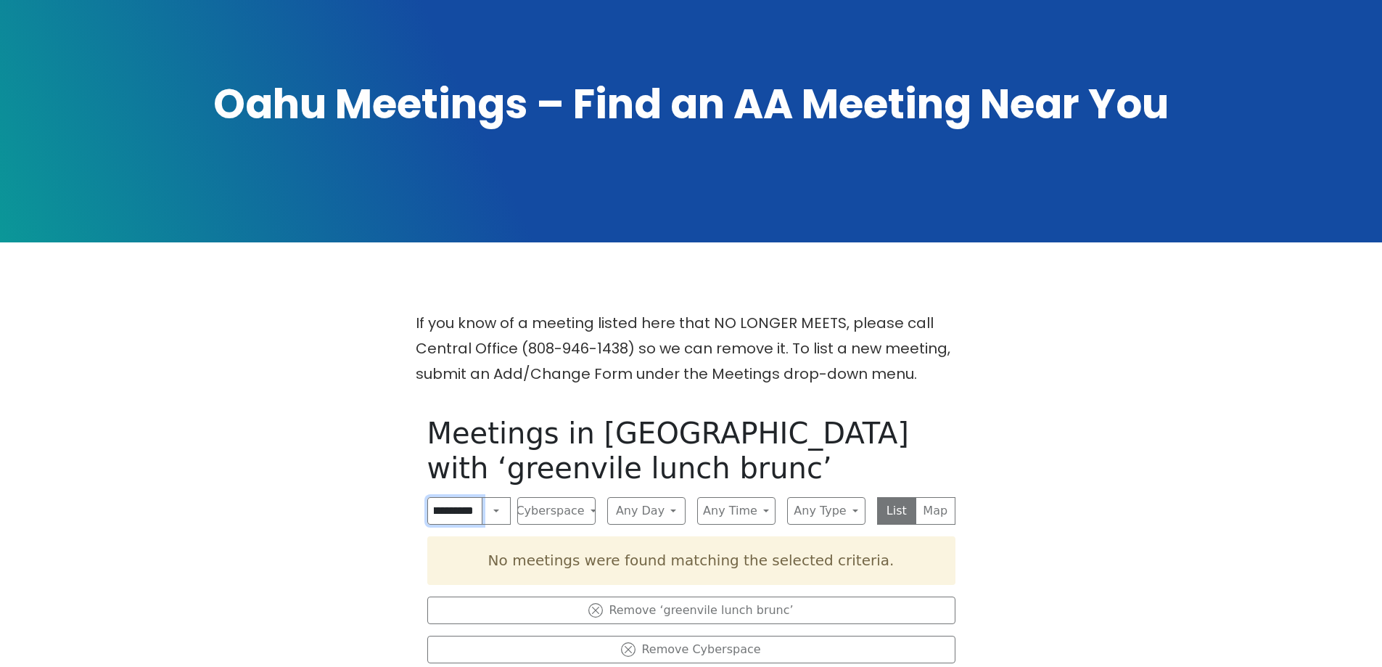
scroll to position [0, 77]
click input "submit" at bounding box center [0, 0] width 0 height 0
click at [461, 497] on input "**********" at bounding box center [455, 511] width 56 height 28
drag, startPoint x: 459, startPoint y: 477, endPoint x: 413, endPoint y: 478, distance: 45.7
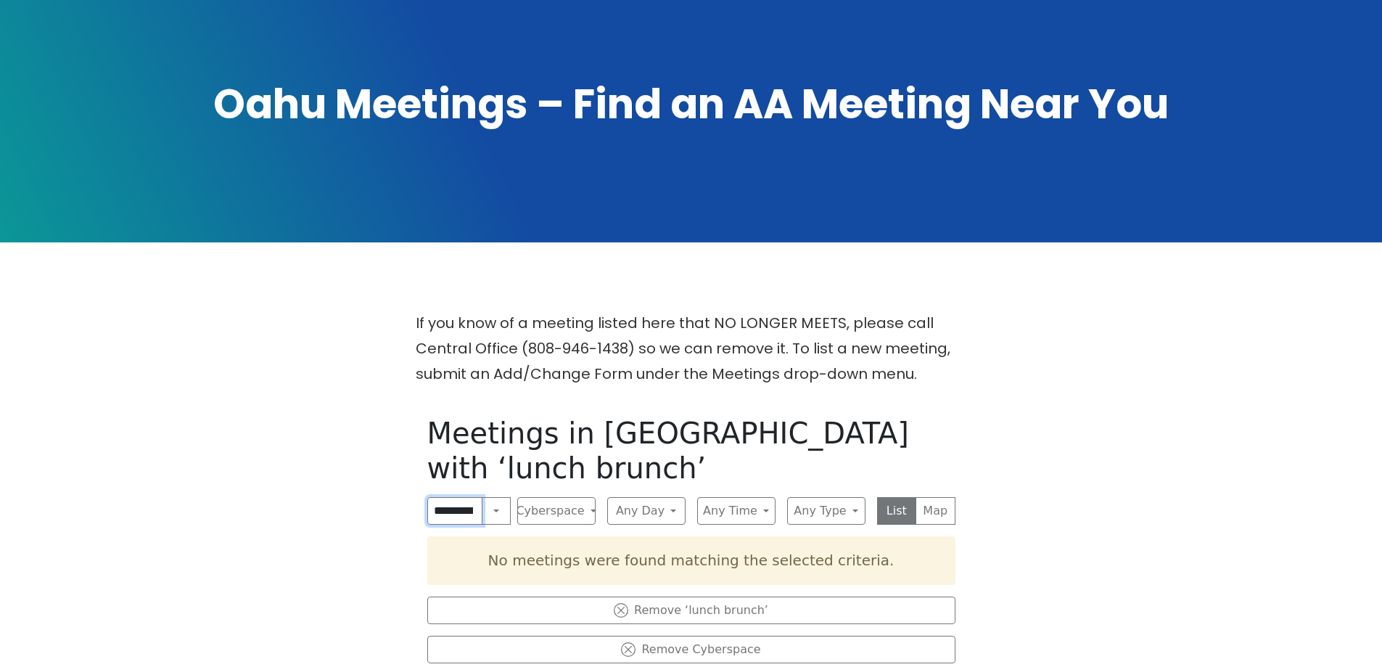
type input "**********"
click input "submit" at bounding box center [0, 0] width 0 height 0
